Goal: Task Accomplishment & Management: Manage account settings

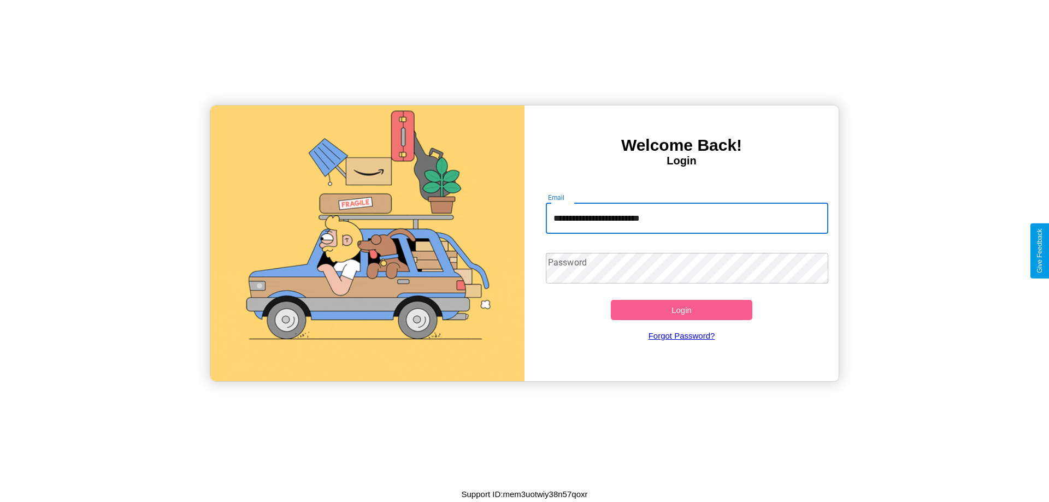
type input "**********"
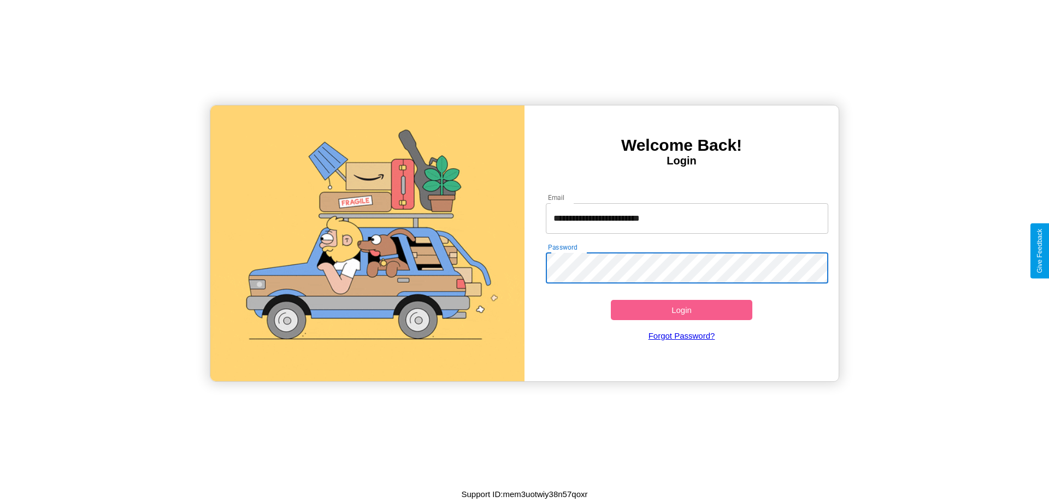
click at [681, 310] on button "Login" at bounding box center [681, 310] width 141 height 20
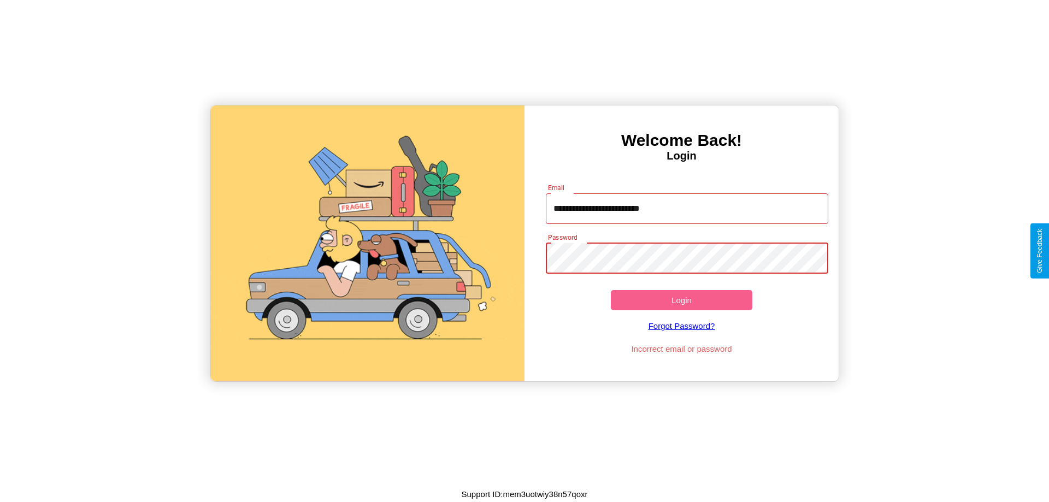
click at [681, 300] on button "Login" at bounding box center [681, 300] width 141 height 20
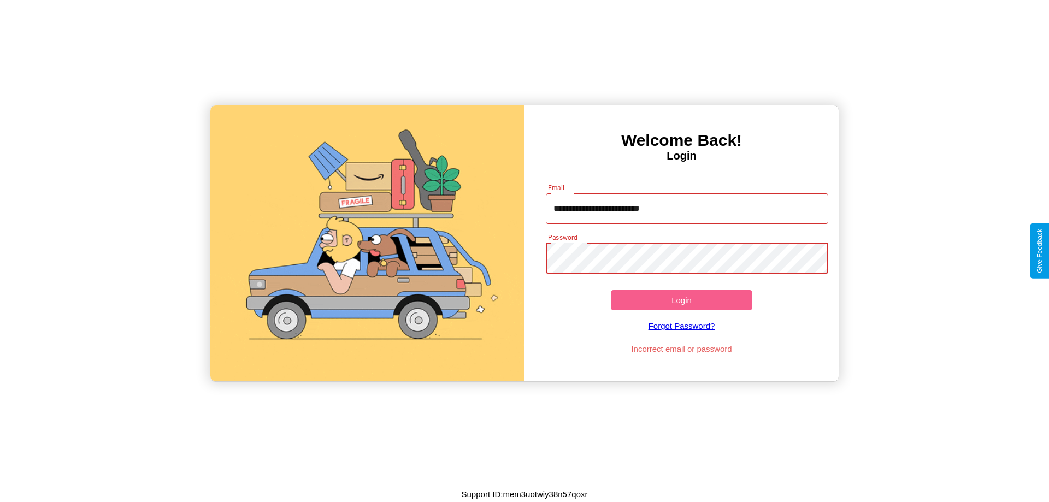
click at [681, 300] on button "Login" at bounding box center [681, 300] width 141 height 20
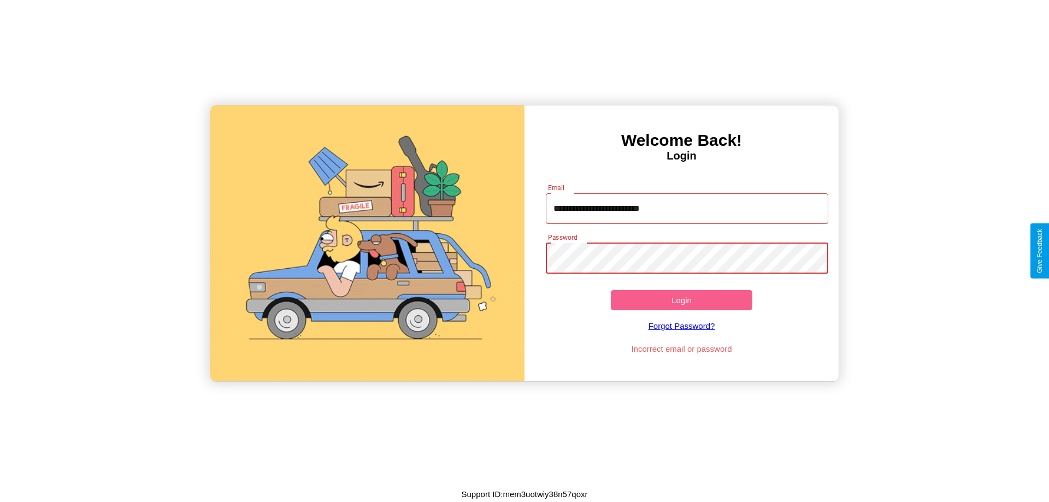
click at [681, 300] on button "Login" at bounding box center [681, 300] width 141 height 20
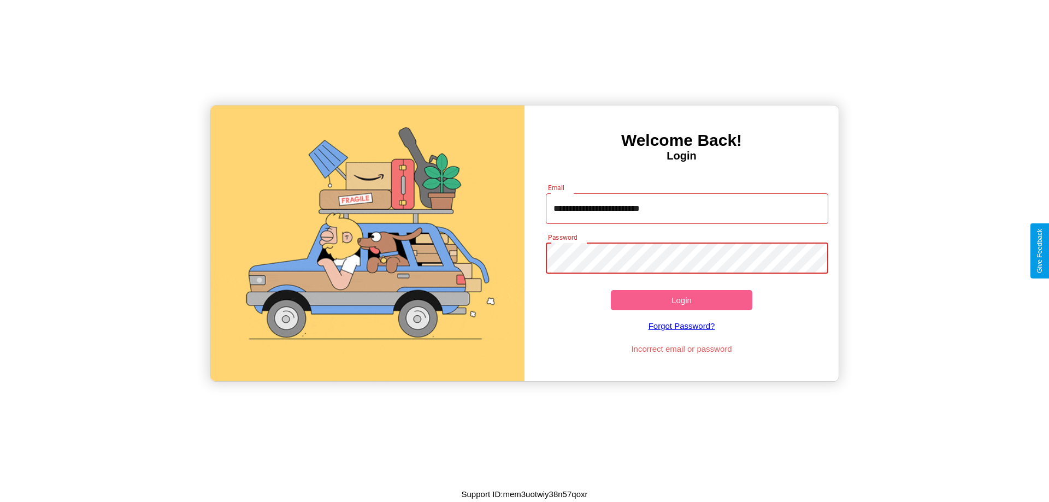
click at [681, 300] on button "Login" at bounding box center [681, 300] width 141 height 20
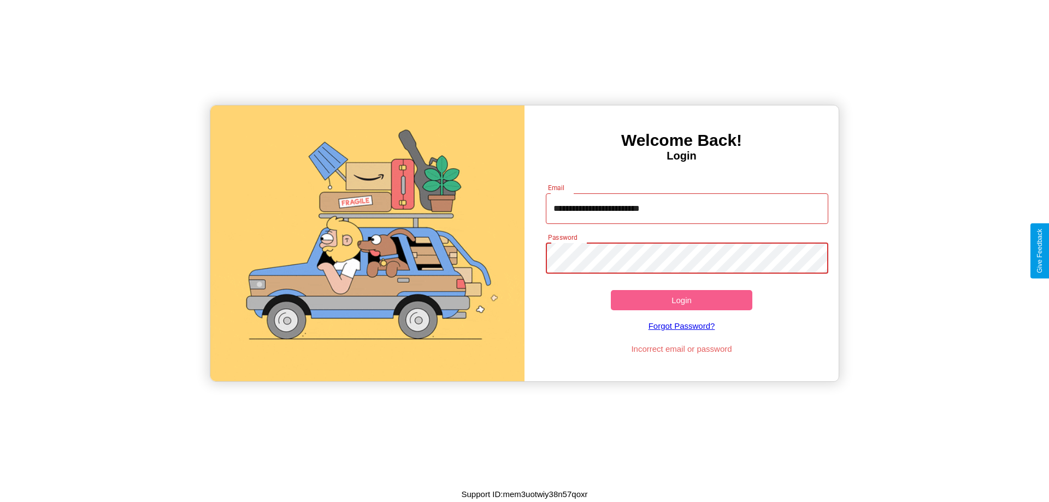
click at [681, 300] on button "Login" at bounding box center [681, 300] width 141 height 20
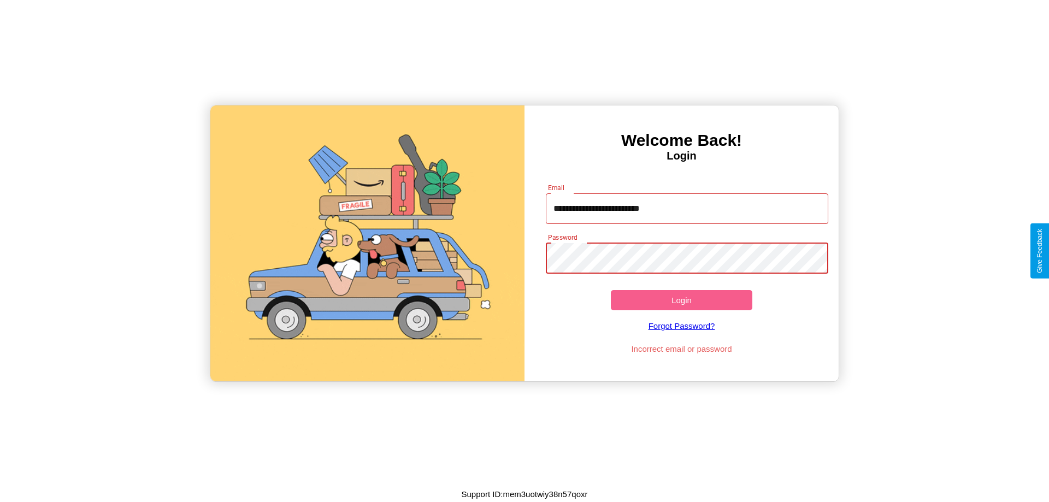
click at [681, 300] on button "Login" at bounding box center [681, 300] width 141 height 20
